Goal: Information Seeking & Learning: Learn about a topic

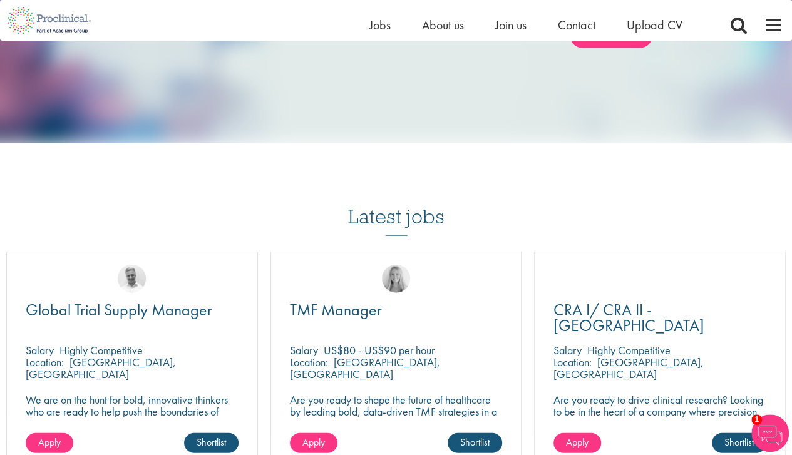
scroll to position [1503, 0]
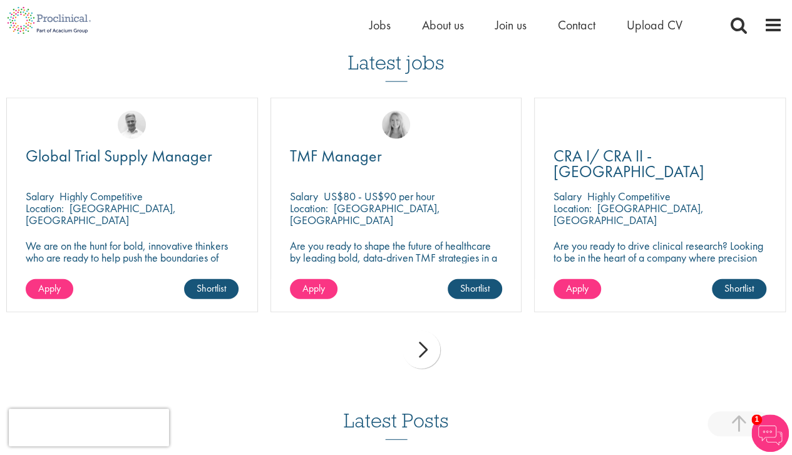
click at [425, 340] on div "next" at bounding box center [422, 350] width 38 height 38
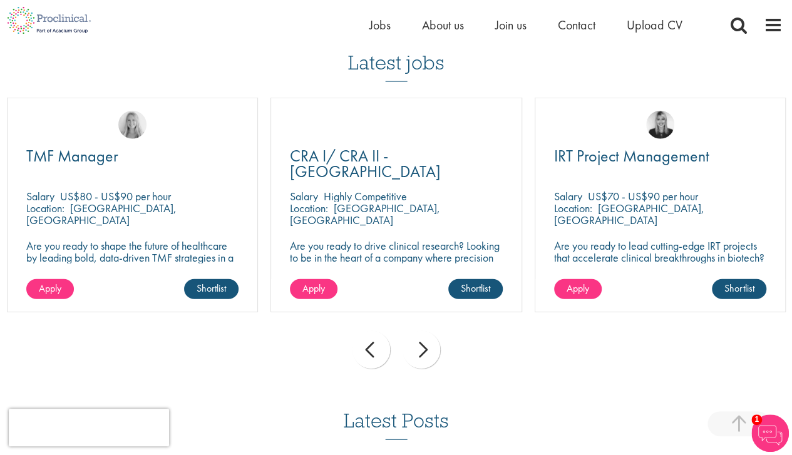
click at [425, 340] on div "next" at bounding box center [422, 350] width 38 height 38
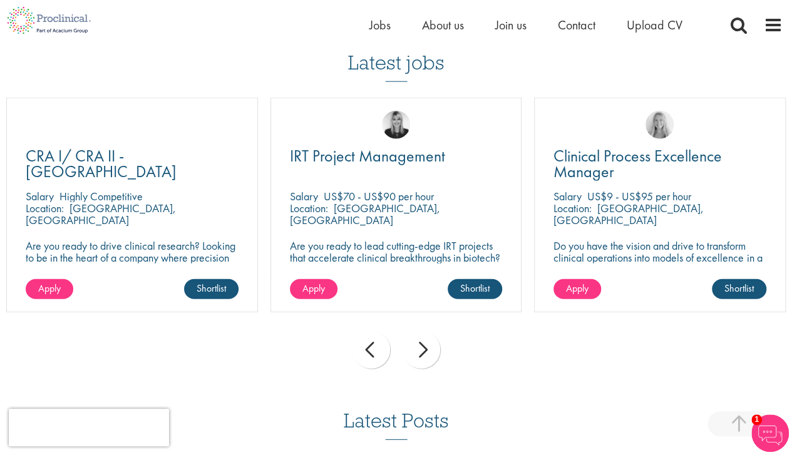
click at [425, 340] on div "next" at bounding box center [422, 350] width 38 height 38
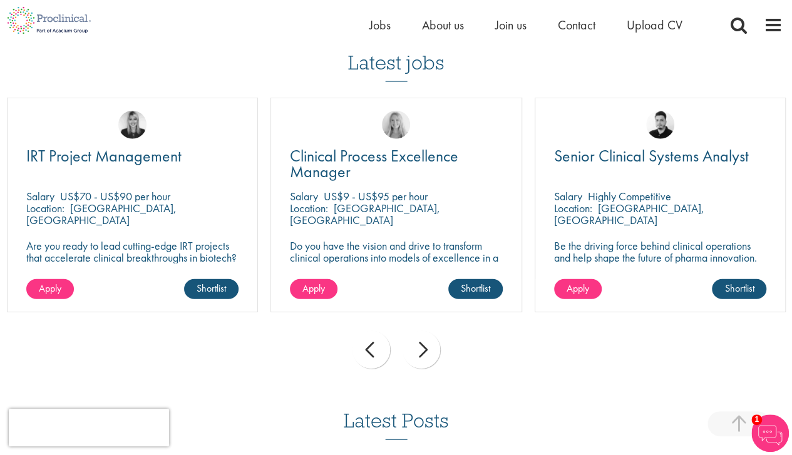
click at [425, 340] on div "next" at bounding box center [422, 350] width 38 height 38
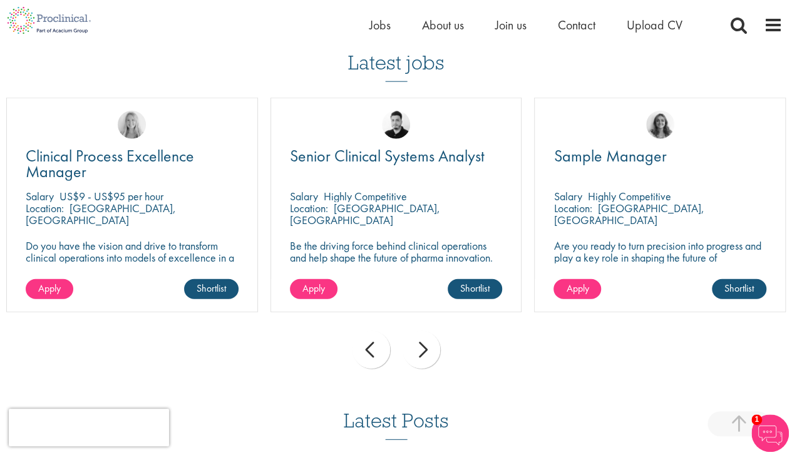
click at [425, 340] on div "next" at bounding box center [422, 350] width 38 height 38
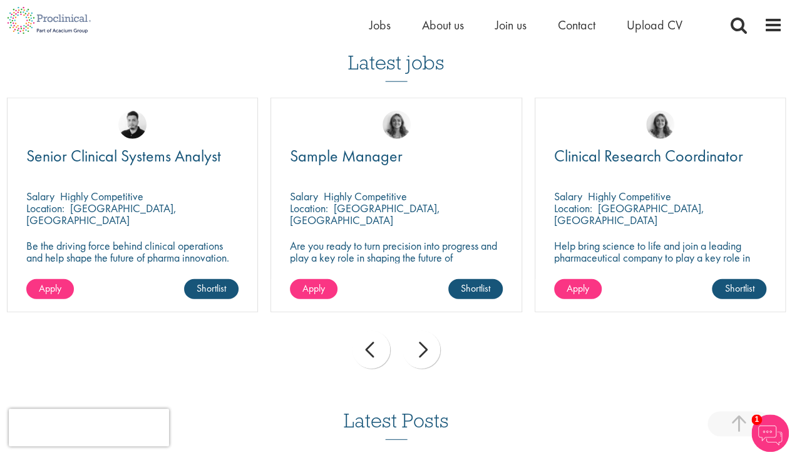
click at [425, 340] on div "next" at bounding box center [422, 350] width 38 height 38
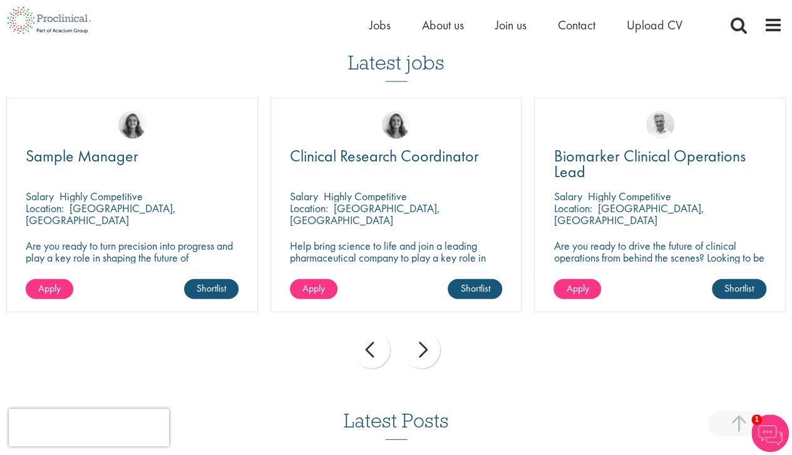
click at [425, 340] on div "next" at bounding box center [422, 350] width 38 height 38
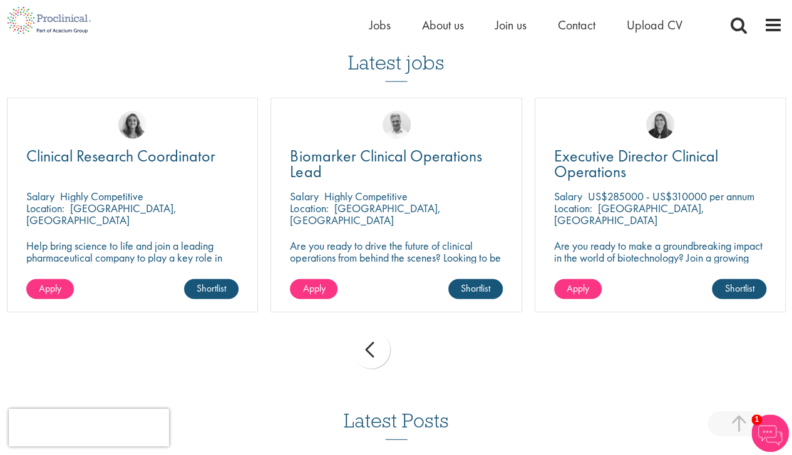
click at [425, 340] on div "prev next" at bounding box center [396, 352] width 792 height 55
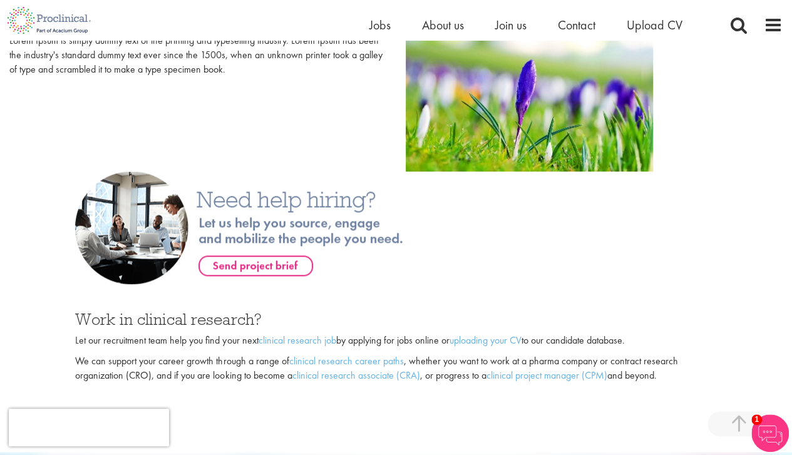
scroll to position [835, 0]
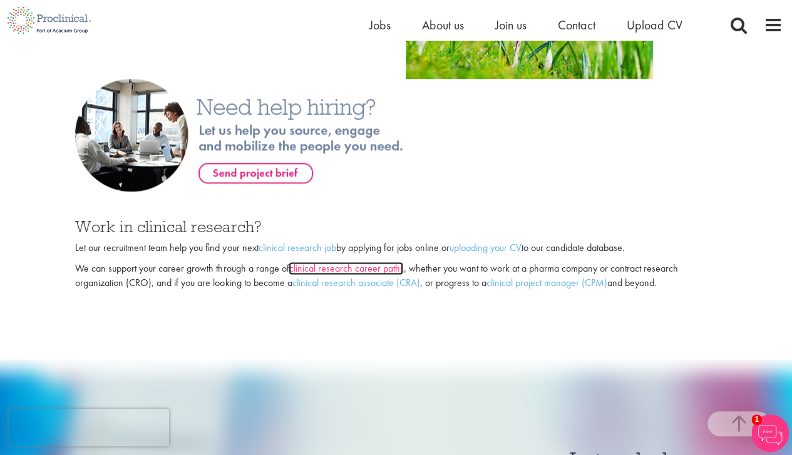
click at [333, 262] on link "clinical research career paths" at bounding box center [346, 268] width 115 height 13
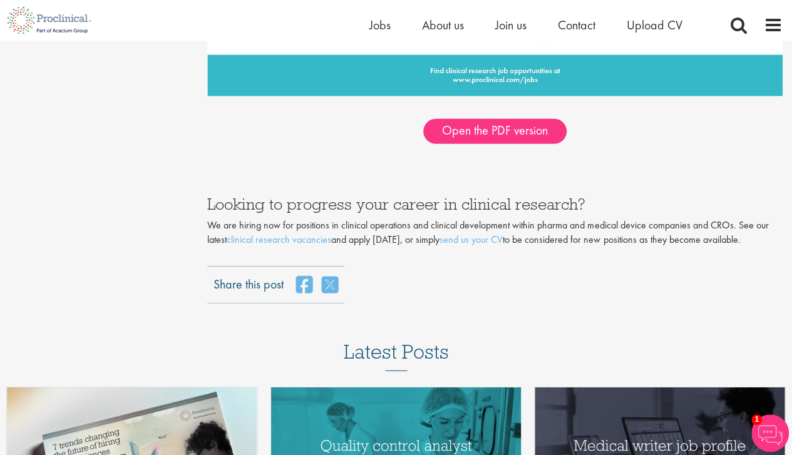
scroll to position [1503, 0]
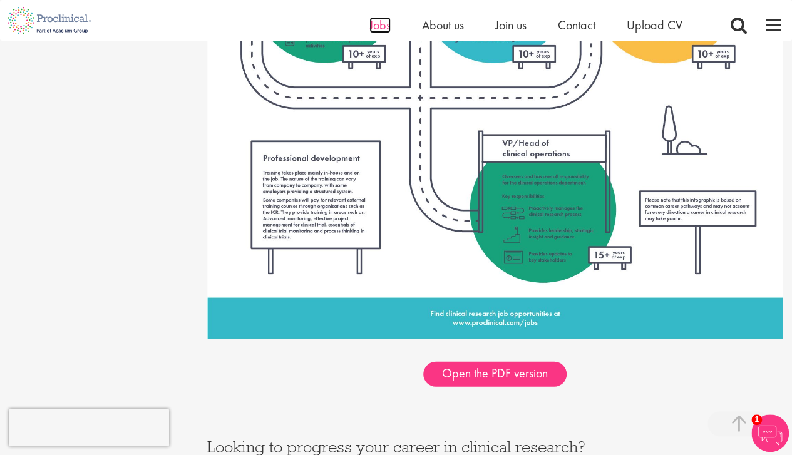
click at [378, 29] on span "Jobs" at bounding box center [380, 25] width 21 height 16
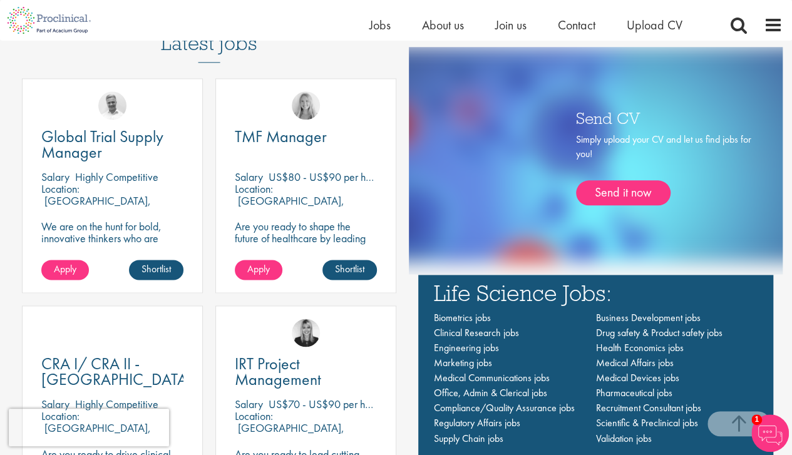
scroll to position [251, 0]
